Goal: Transaction & Acquisition: Download file/media

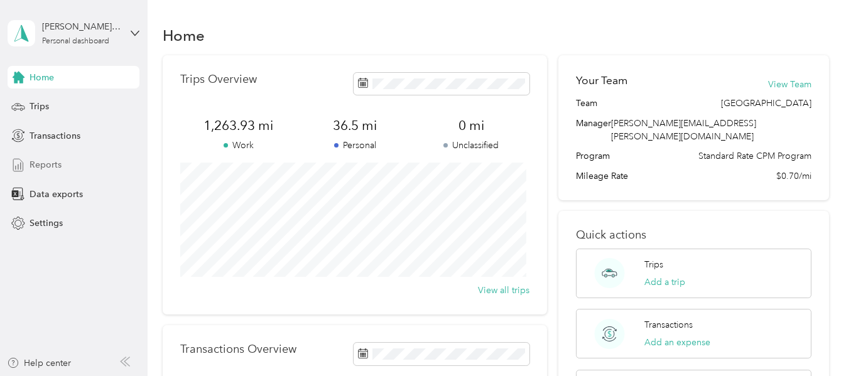
click at [53, 155] on div "Reports" at bounding box center [74, 165] width 132 height 23
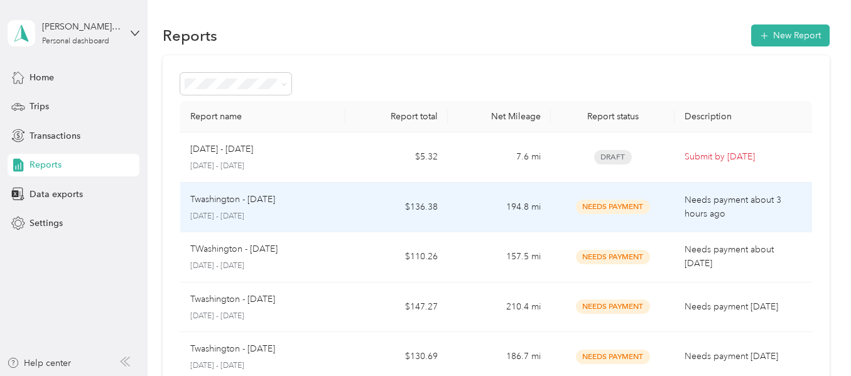
click at [453, 222] on td "194.8 mi" at bounding box center [499, 208] width 103 height 50
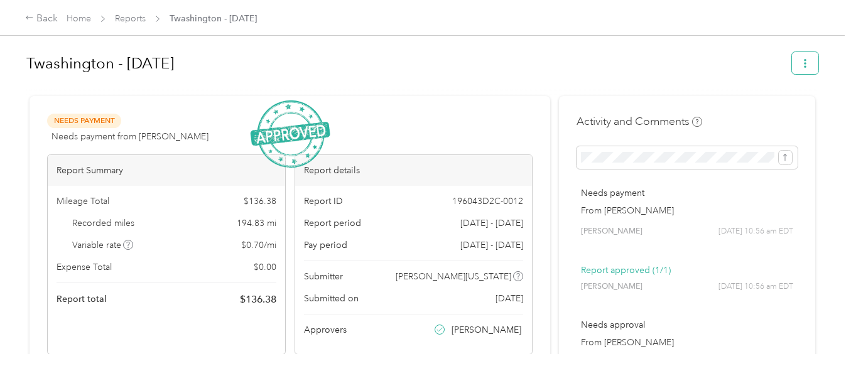
click at [805, 68] on button "button" at bounding box center [805, 63] width 26 height 22
click at [768, 113] on span "Download" at bounding box center [764, 109] width 41 height 13
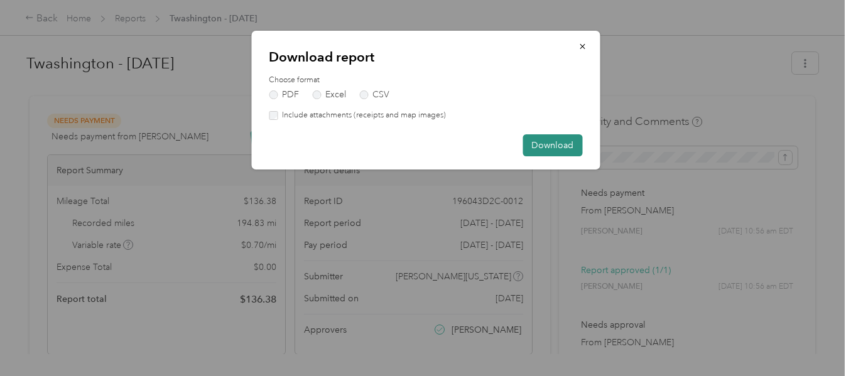
click at [540, 142] on button "Download" at bounding box center [553, 145] width 60 height 22
